Goal: Check status

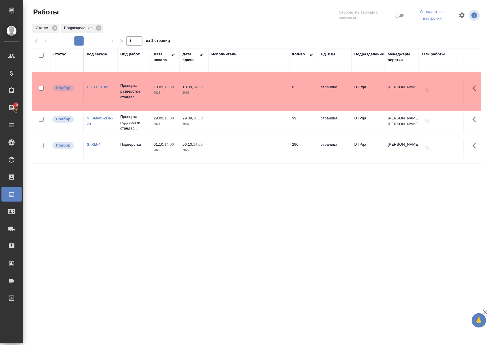
drag, startPoint x: 60, startPoint y: 53, endPoint x: 61, endPoint y: 58, distance: 4.5
click at [60, 53] on div "Статус" at bounding box center [59, 54] width 13 height 6
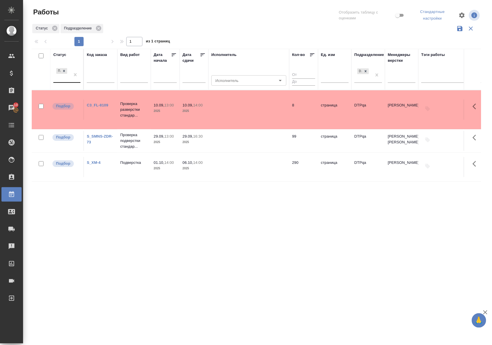
click at [72, 83] on div "Подбор" at bounding box center [66, 75] width 27 height 16
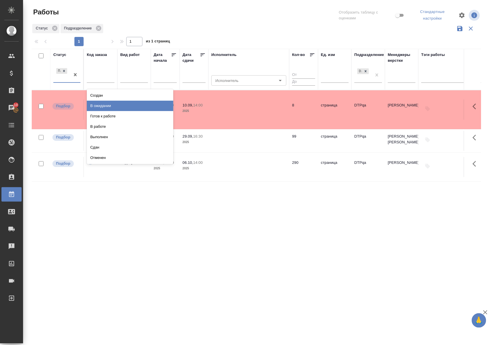
click at [94, 107] on div "В ожидании" at bounding box center [130, 106] width 87 height 10
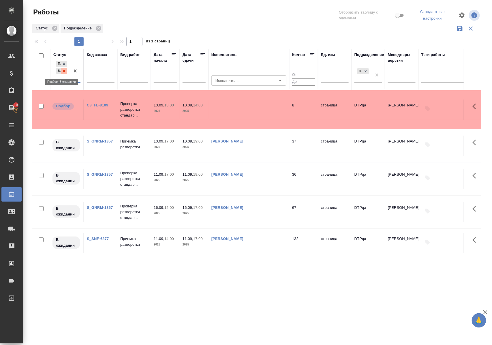
click at [64, 73] on icon at bounding box center [64, 71] width 4 height 4
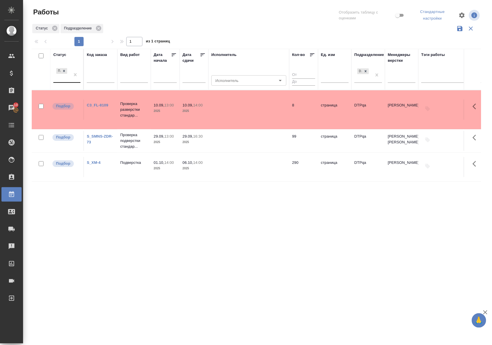
click at [62, 55] on div "Статус" at bounding box center [59, 55] width 13 height 6
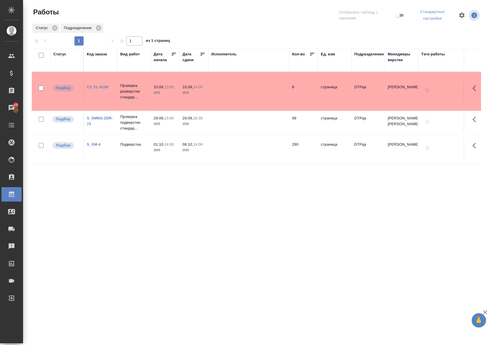
click at [98, 87] on link "C3_FL-8109" at bounding box center [97, 87] width 21 height 4
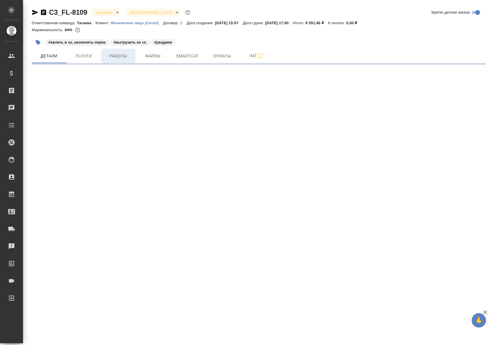
select select "RU"
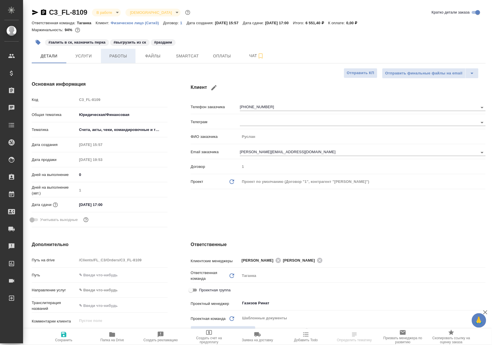
type textarea "x"
click at [118, 60] on button "Работы" at bounding box center [118, 56] width 35 height 14
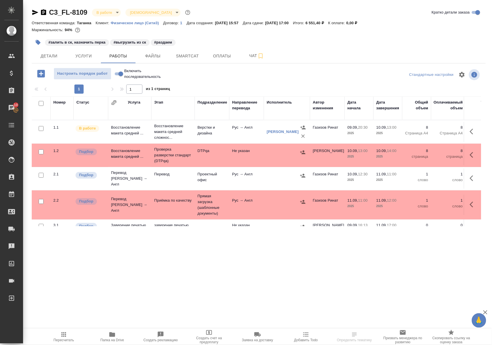
click at [113, 336] on icon "button" at bounding box center [112, 334] width 6 height 5
